Goal: Task Accomplishment & Management: Use online tool/utility

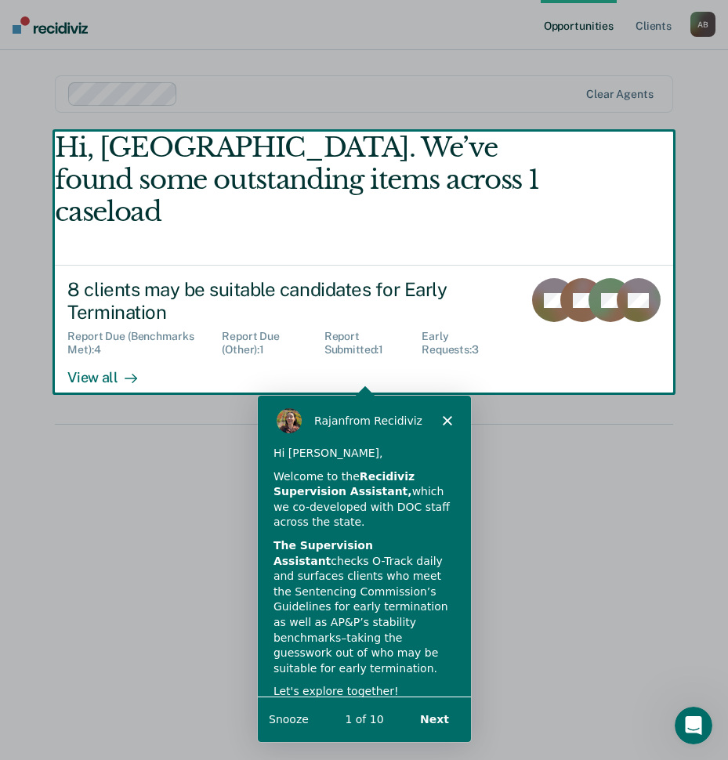
click at [106, 346] on div "Product tour overlay" at bounding box center [364, 380] width 728 height 760
click at [447, 713] on button "Next" at bounding box center [433, 719] width 60 height 32
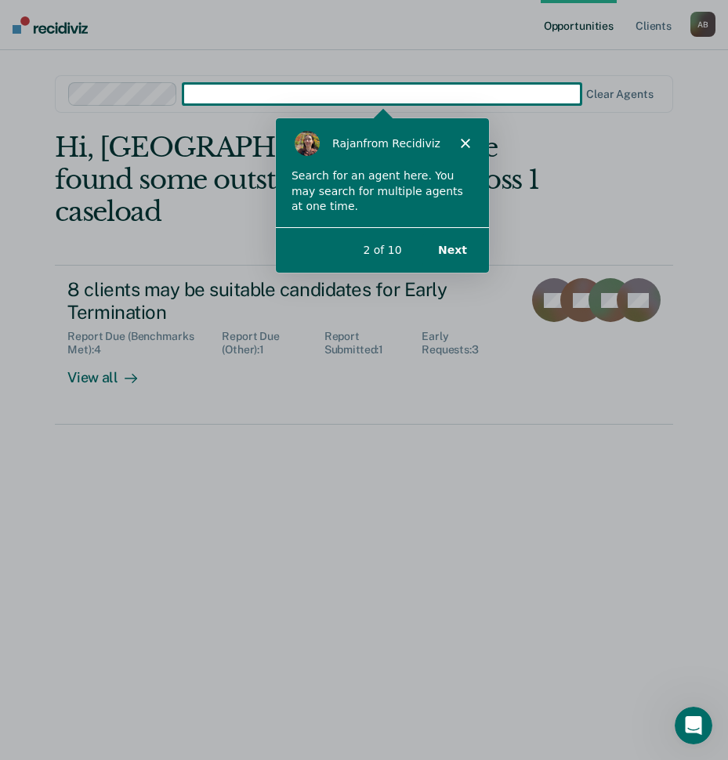
click at [452, 245] on button "Next" at bounding box center [451, 249] width 60 height 32
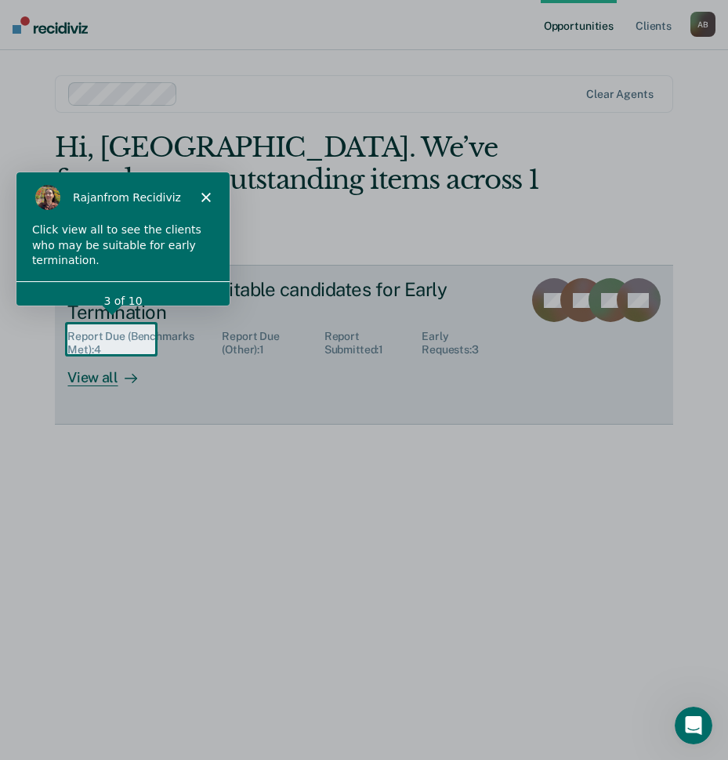
click at [86, 357] on div "View all" at bounding box center [111, 372] width 88 height 31
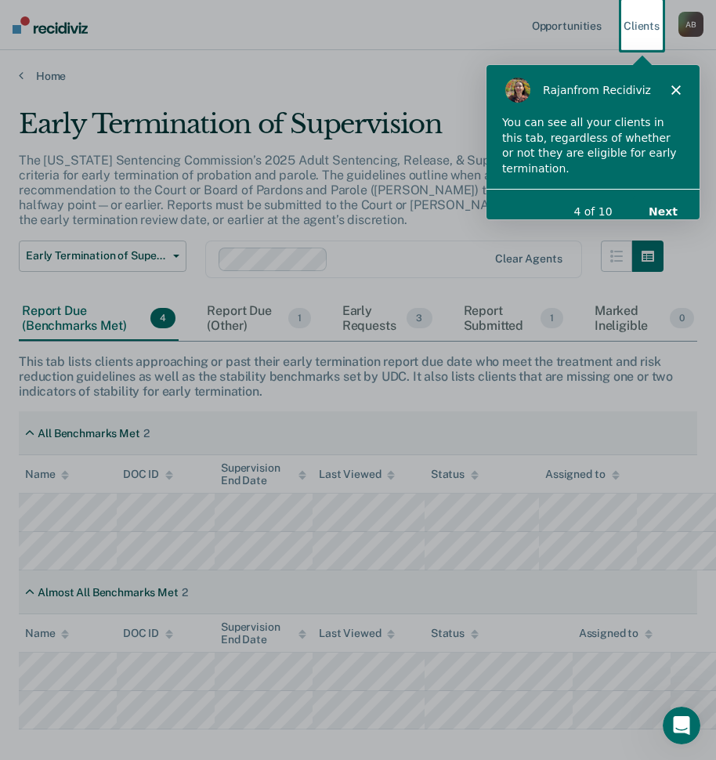
click at [664, 197] on button "Next" at bounding box center [662, 210] width 60 height 32
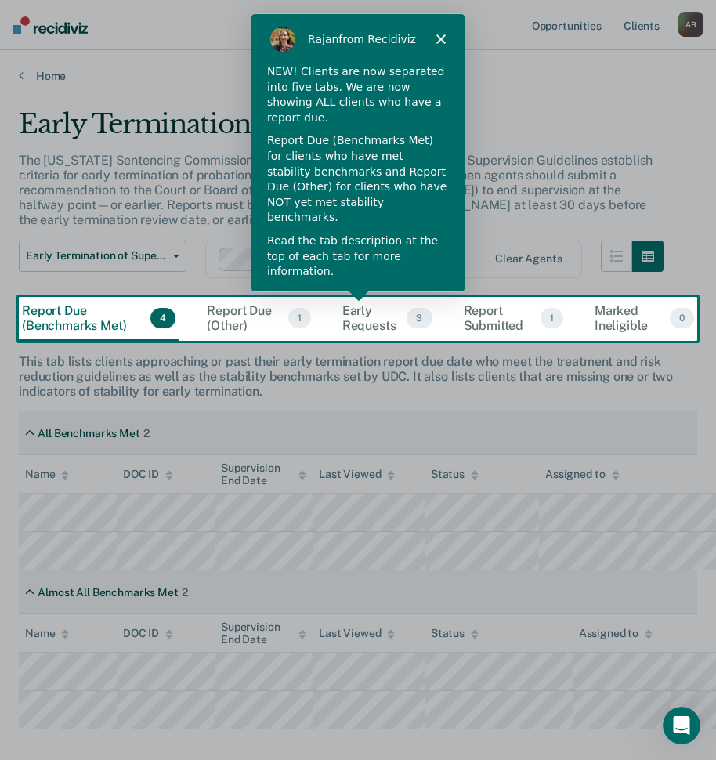
click at [427, 299] on button "Next" at bounding box center [427, 315] width 60 height 32
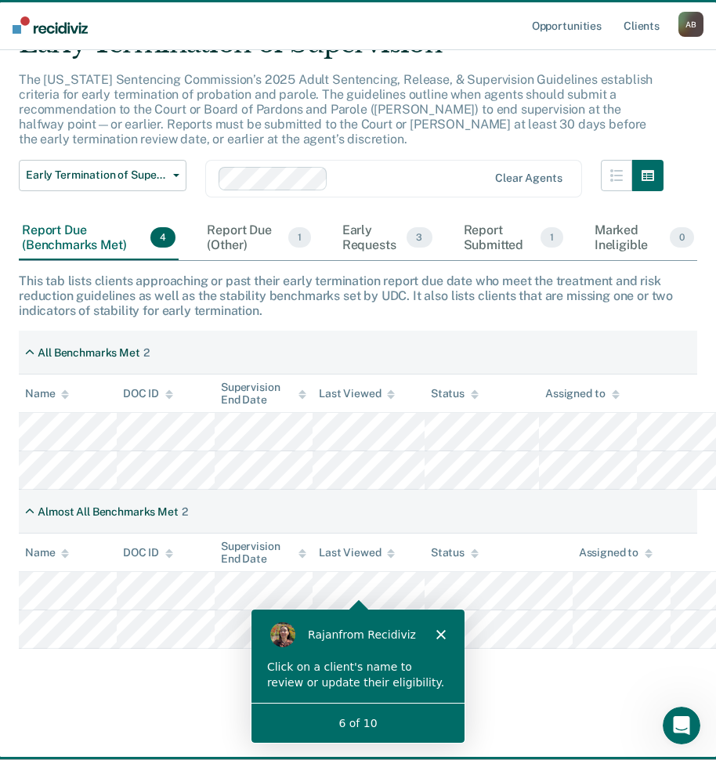
scroll to position [82, 0]
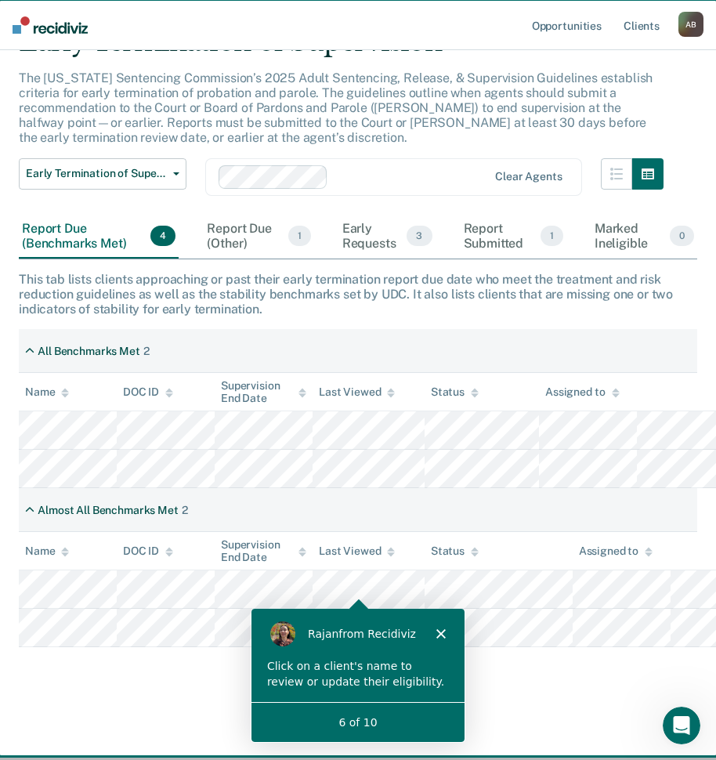
click at [441, 628] on icon "Close" at bounding box center [440, 632] width 9 height 9
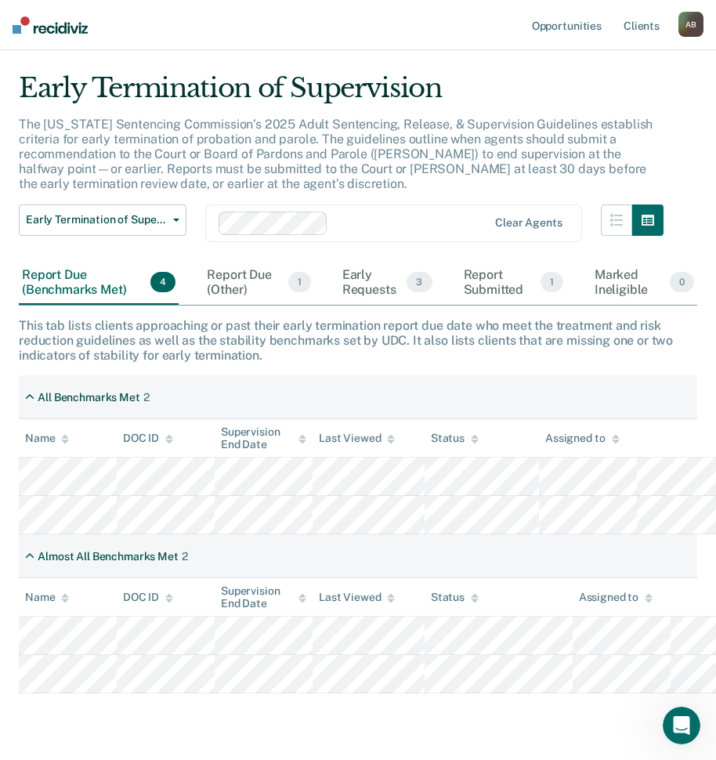
scroll to position [0, 0]
